Goal: Information Seeking & Learning: Find contact information

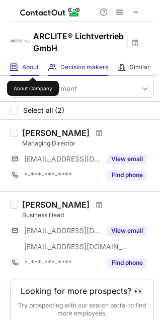
click at [33, 68] on span "About" at bounding box center [30, 67] width 17 height 8
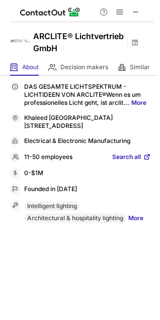
click at [128, 154] on span "Search all" at bounding box center [126, 157] width 29 height 9
click at [124, 157] on span "Search all" at bounding box center [126, 157] width 29 height 9
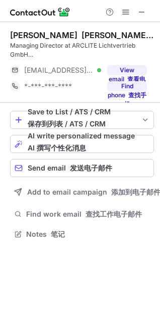
scroll to position [5, 5]
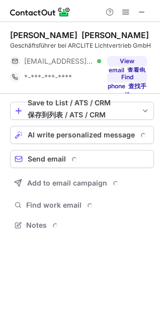
scroll to position [5, 5]
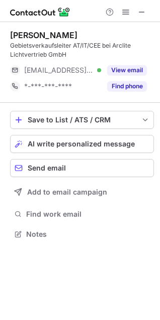
scroll to position [227, 160]
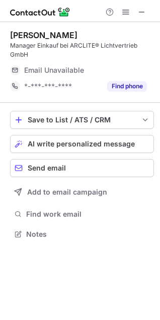
scroll to position [227, 160]
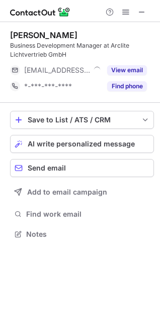
scroll to position [227, 160]
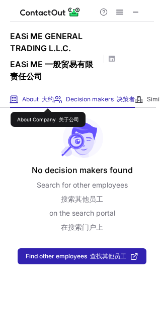
click at [48, 99] on font "大约" at bounding box center [48, 99] width 12 height 8
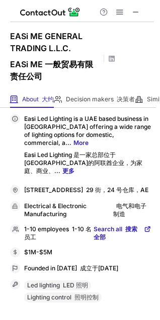
click at [119, 225] on span "Search all 搜索全部" at bounding box center [117, 233] width 48 height 16
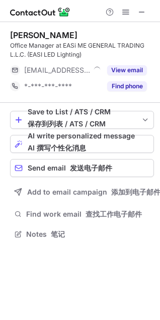
scroll to position [227, 160]
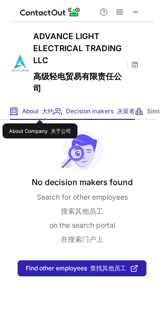
click at [40, 111] on font at bounding box center [40, 111] width 3 height 8
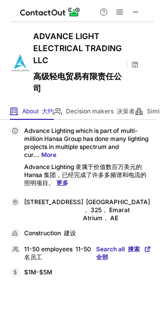
click at [124, 248] on font at bounding box center [125, 249] width 3 height 8
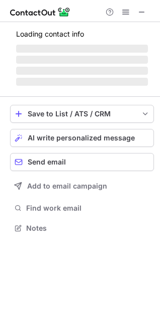
scroll to position [5, 5]
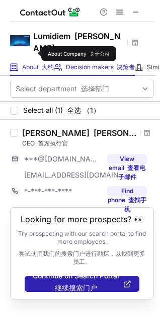
click at [35, 63] on span "About 大约" at bounding box center [38, 67] width 32 height 8
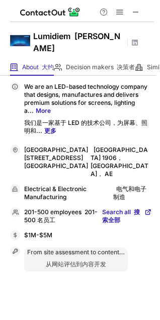
click at [117, 211] on span "Search all 搜索全部" at bounding box center [122, 216] width 41 height 16
click at [91, 59] on div "Decision makers 决策者 View Employees 查看员工" at bounding box center [94, 67] width 81 height 17
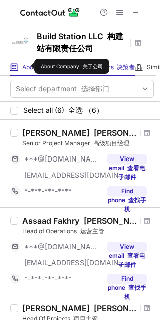
click at [28, 66] on span "About 大约" at bounding box center [38, 67] width 32 height 8
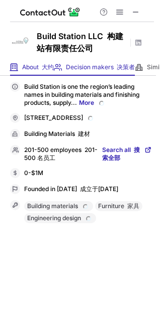
click at [65, 65] on div "Decision makers 决策者 View Employees" at bounding box center [94, 67] width 81 height 17
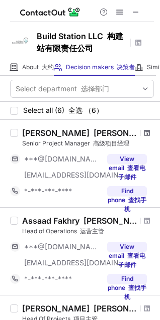
click at [143, 135] on span at bounding box center [146, 133] width 6 height 8
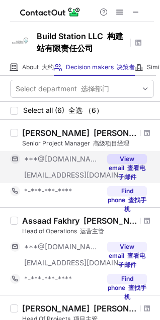
scroll to position [80, 0]
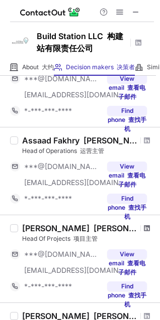
click at [143, 228] on span at bounding box center [146, 228] width 6 height 8
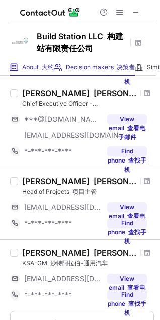
scroll to position [178, 0]
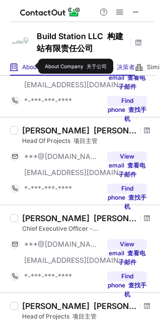
click at [32, 66] on span "About 大约" at bounding box center [38, 67] width 32 height 8
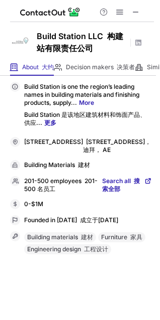
click at [120, 191] on span "Search all 搜索全部" at bounding box center [122, 185] width 41 height 16
click at [79, 62] on div "Decision makers 决策者 View Employees 查看员工" at bounding box center [94, 67] width 81 height 17
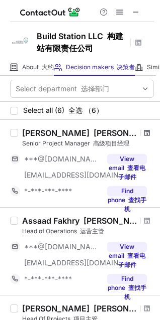
click at [143, 133] on span at bounding box center [146, 133] width 6 height 8
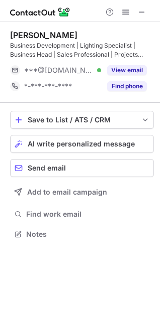
scroll to position [227, 160]
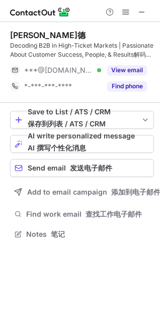
scroll to position [227, 160]
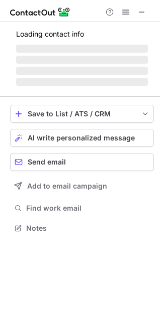
scroll to position [227, 160]
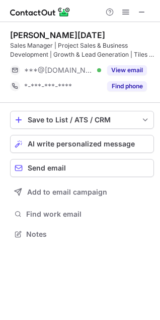
scroll to position [227, 160]
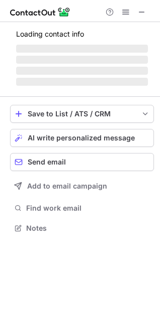
scroll to position [227, 160]
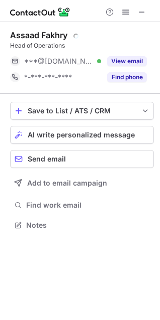
scroll to position [218, 160]
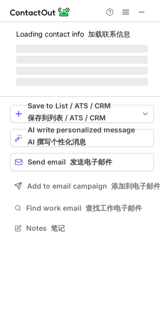
scroll to position [227, 160]
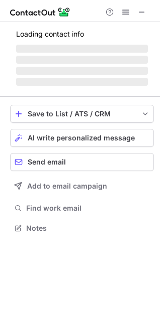
scroll to position [5, 5]
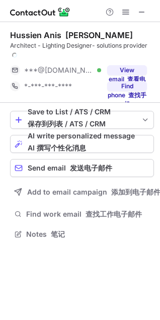
scroll to position [235, 160]
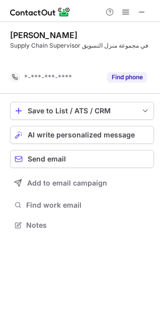
scroll to position [202, 160]
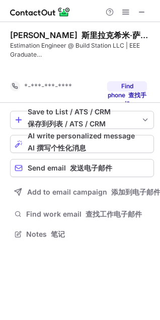
scroll to position [211, 160]
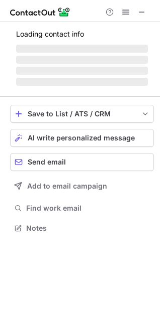
scroll to position [5, 5]
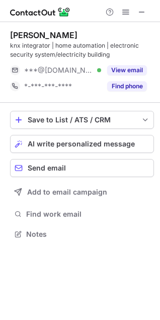
scroll to position [227, 160]
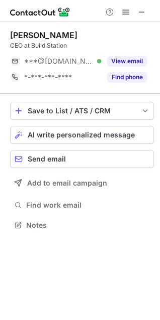
scroll to position [218, 160]
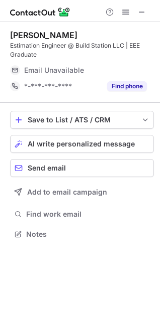
scroll to position [227, 160]
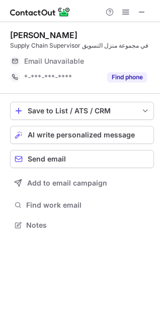
scroll to position [218, 160]
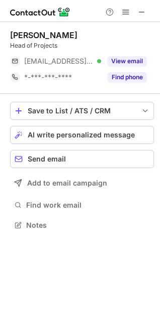
scroll to position [5, 5]
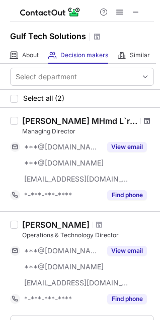
click at [143, 120] on span at bounding box center [146, 121] width 6 height 8
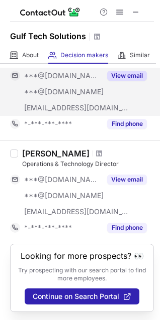
scroll to position [80, 0]
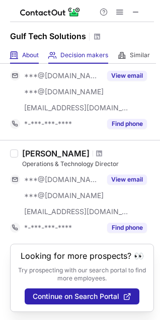
click at [24, 49] on div "About About Company" at bounding box center [24, 55] width 29 height 17
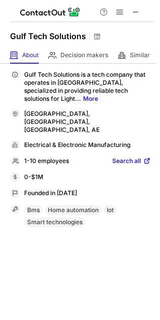
click at [130, 157] on span "Search all" at bounding box center [126, 161] width 29 height 9
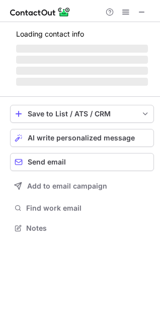
scroll to position [259, 160]
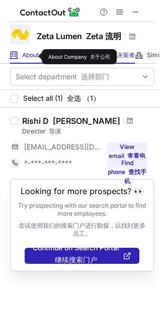
click at [35, 57] on span "About 大约" at bounding box center [38, 55] width 32 height 8
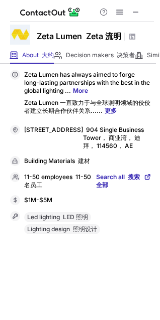
click at [123, 179] on span "Search all 搜索全部" at bounding box center [119, 181] width 46 height 16
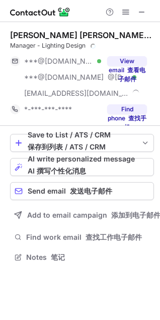
scroll to position [267, 160]
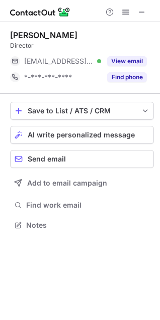
scroll to position [218, 160]
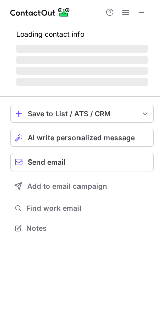
scroll to position [5, 5]
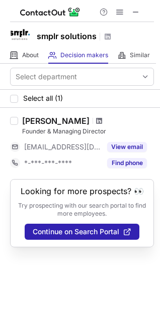
click at [96, 122] on span at bounding box center [99, 121] width 6 height 8
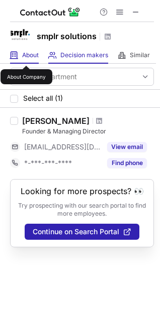
click at [26, 57] on span "About" at bounding box center [30, 55] width 17 height 8
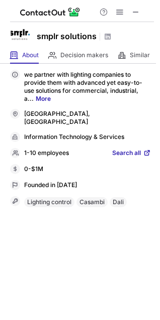
click at [128, 149] on span "Search all" at bounding box center [126, 153] width 29 height 9
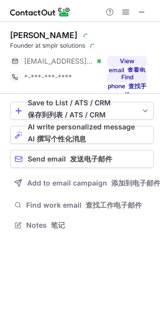
scroll to position [235, 160]
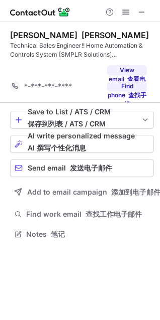
scroll to position [211, 160]
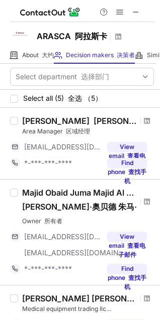
click at [141, 16] on div at bounding box center [119, 12] width 48 height 12
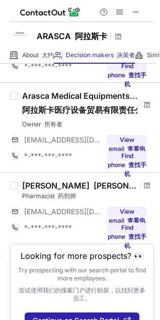
scroll to position [281, 0]
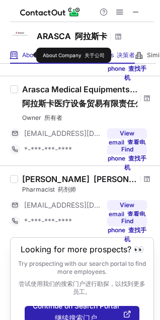
click at [30, 55] on span "About 大约" at bounding box center [38, 55] width 32 height 8
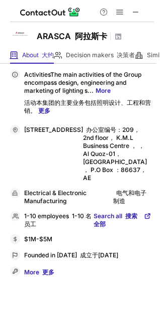
click at [121, 212] on span "Search all 搜索全部" at bounding box center [117, 220] width 48 height 16
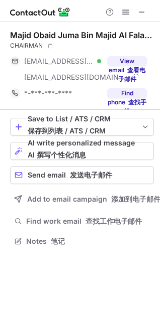
scroll to position [252, 160]
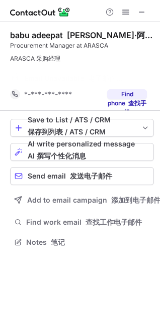
scroll to position [219, 160]
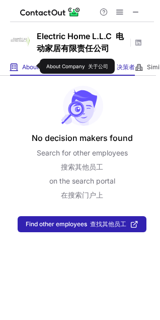
click at [33, 66] on span "About 大约" at bounding box center [38, 67] width 32 height 8
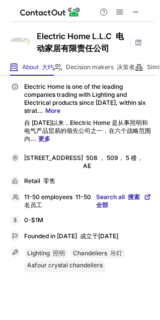
click at [120, 199] on span "Search all 搜索全部" at bounding box center [119, 201] width 46 height 16
click at [134, 11] on span at bounding box center [135, 12] width 8 height 8
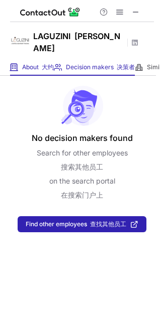
click at [23, 63] on span "About 大约" at bounding box center [38, 67] width 32 height 8
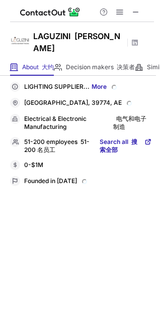
click at [128, 131] on font "电气和电子制造" at bounding box center [132, 123] width 38 height 16
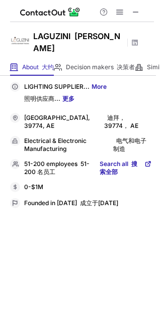
click at [121, 160] on span "Search all 搜索全部" at bounding box center [120, 168] width 43 height 16
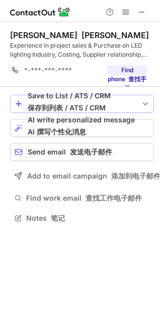
scroll to position [211, 160]
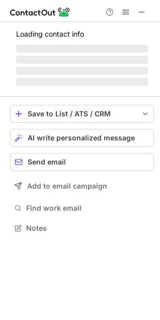
scroll to position [5, 5]
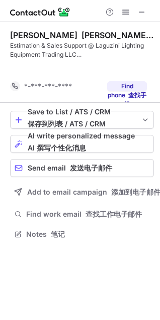
scroll to position [211, 160]
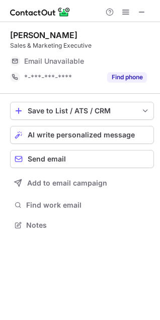
scroll to position [5, 5]
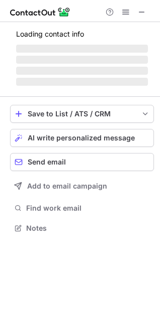
scroll to position [234, 160]
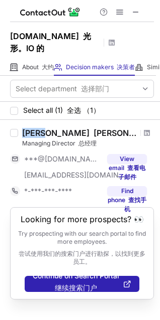
drag, startPoint x: 24, startPoint y: 131, endPoint x: 50, endPoint y: 130, distance: 26.6
click at [50, 130] on div "[PERSON_NAME] Saleh 艾哈迈德·[PERSON_NAME]赫" at bounding box center [79, 133] width 115 height 10
copy div "[PERSON_NAME]"
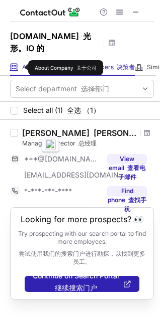
drag, startPoint x: 22, startPoint y: 68, endPoint x: 32, endPoint y: 73, distance: 11.2
click at [22, 67] on span "About 大约" at bounding box center [38, 67] width 32 height 8
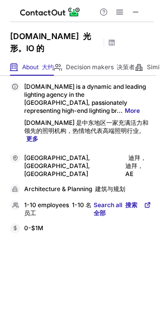
click at [127, 201] on font "搜索全部" at bounding box center [115, 209] width 44 height 16
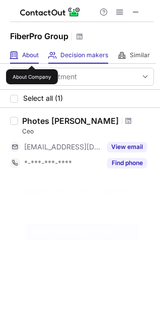
click at [32, 57] on span "About" at bounding box center [30, 55] width 17 height 8
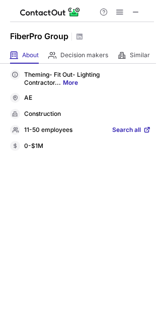
click at [128, 132] on span "Search all" at bounding box center [126, 130] width 29 height 9
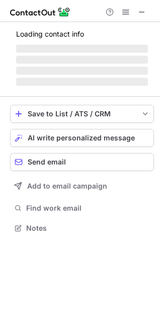
scroll to position [5, 5]
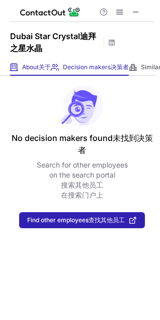
click at [35, 68] on span "About 关于" at bounding box center [36, 67] width 29 height 8
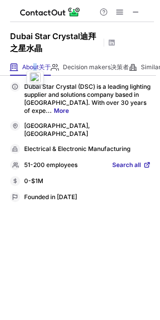
click at [142, 161] on span at bounding box center [146, 165] width 8 height 8
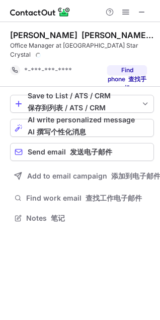
scroll to position [219, 160]
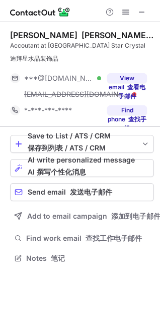
scroll to position [251, 160]
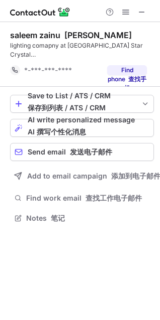
scroll to position [219, 160]
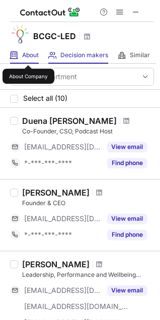
click at [28, 56] on span "About" at bounding box center [30, 55] width 17 height 8
